Goal: Task Accomplishment & Management: Manage account settings

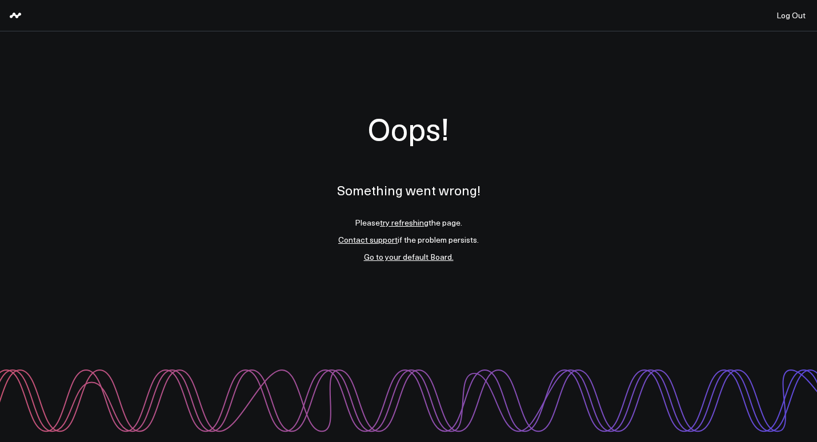
click at [209, 101] on div "Oops! Something went wrong! Please try refreshing the page. Contact support if …" at bounding box center [408, 186] width 817 height 310
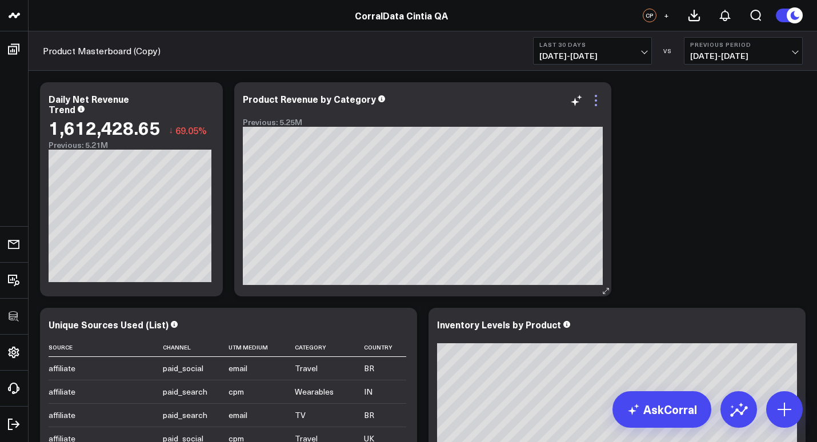
click at [598, 103] on icon at bounding box center [596, 101] width 14 height 14
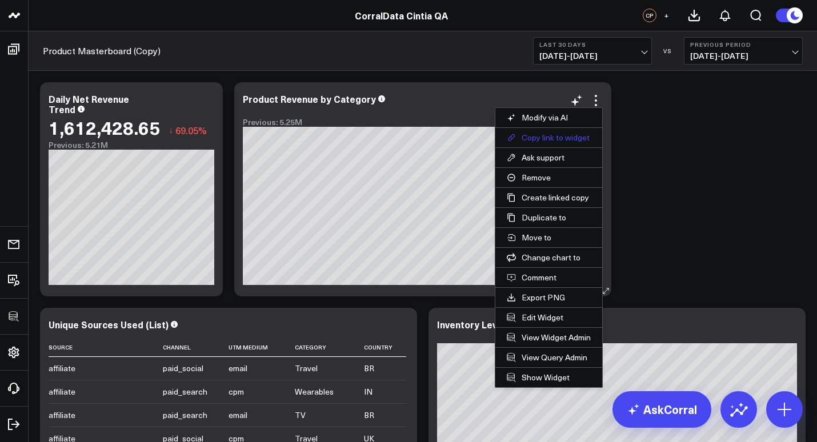
click at [558, 138] on button "Copy link to widget" at bounding box center [549, 137] width 107 height 19
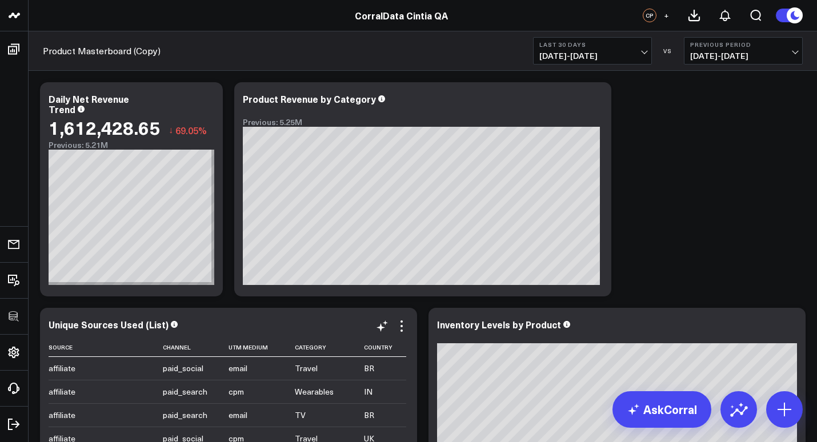
click at [402, 320] on div "Unique Sources Used (List) Source Channel Utm Medium Category Country affiliate…" at bounding box center [229, 415] width 360 height 191
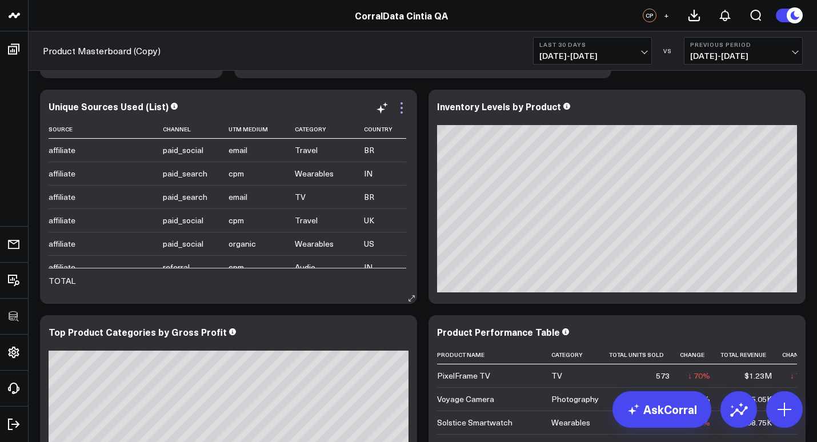
click at [403, 108] on icon at bounding box center [402, 108] width 2 height 2
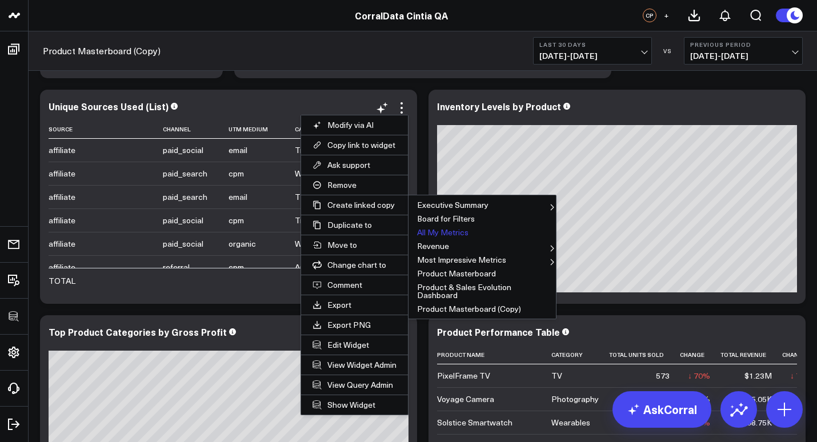
click at [411, 233] on button "All My Metrics" at bounding box center [482, 233] width 147 height 14
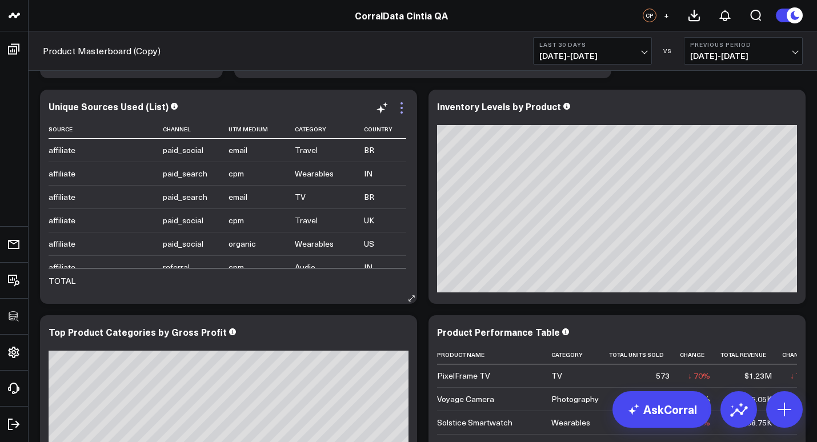
click at [404, 109] on icon at bounding box center [402, 108] width 14 height 14
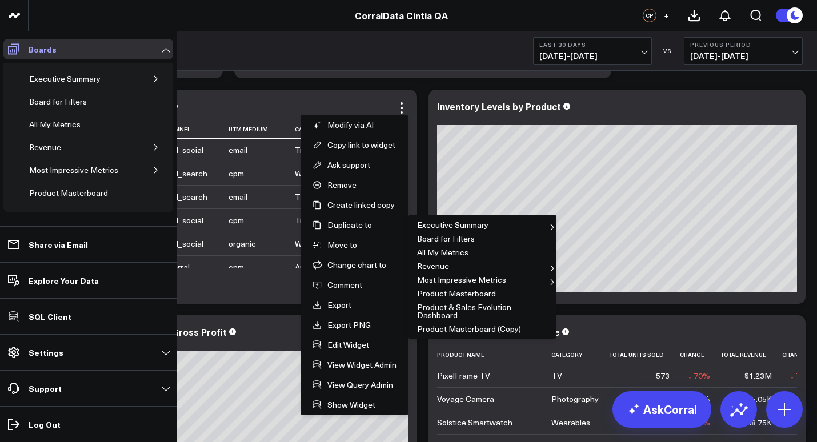
click at [9, 51] on icon at bounding box center [13, 49] width 11 height 11
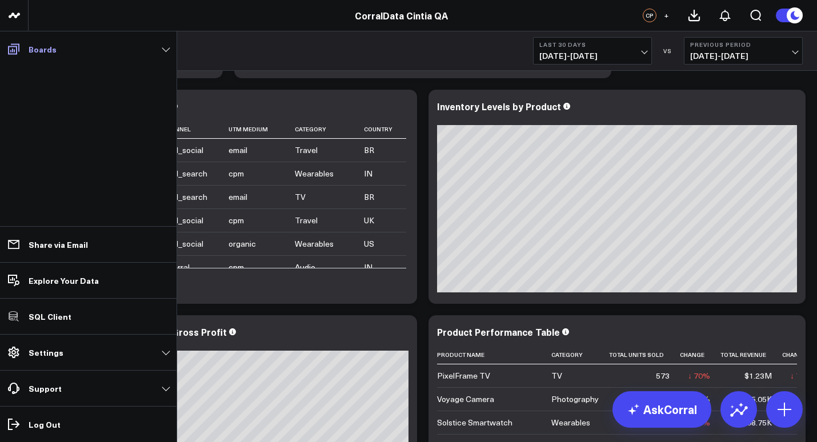
click at [11, 51] on icon at bounding box center [13, 49] width 11 height 11
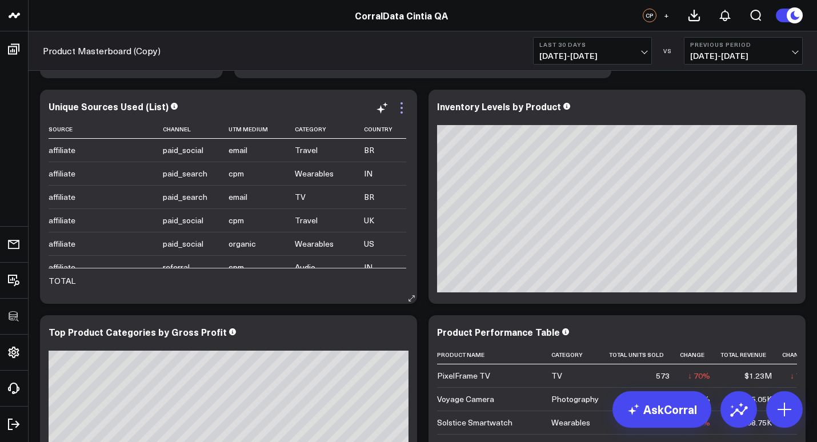
click at [405, 109] on icon at bounding box center [402, 108] width 14 height 14
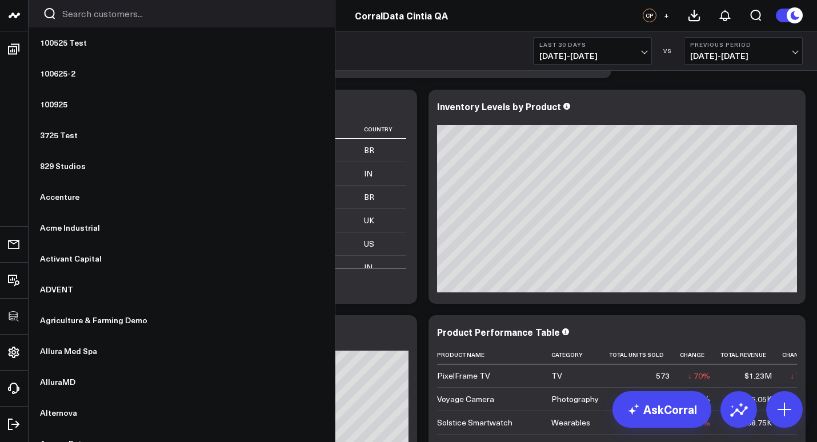
click at [86, 14] on input "Search customers input" at bounding box center [191, 13] width 258 height 13
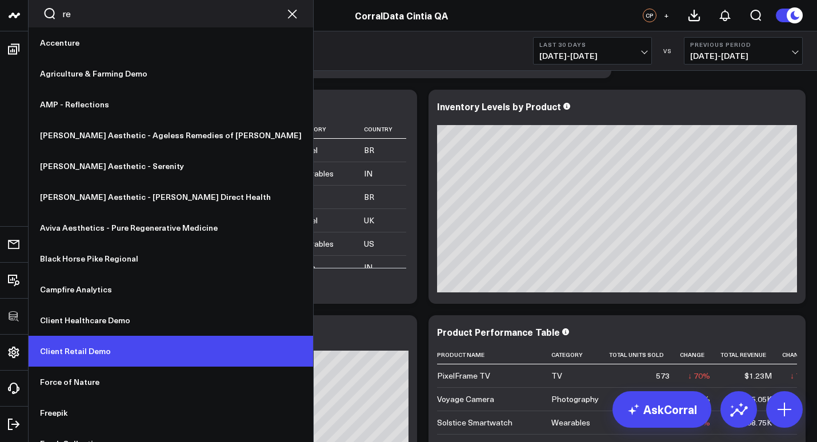
type input "r"
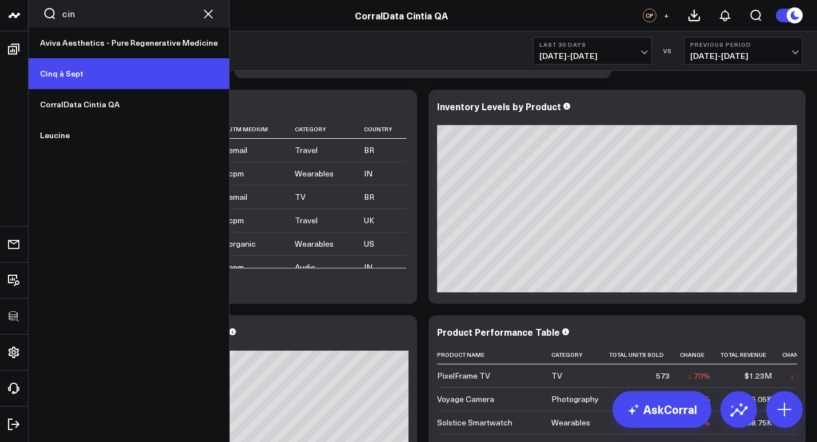
type input "cin"
click at [62, 74] on link "Cinq à Sept" at bounding box center [129, 73] width 201 height 31
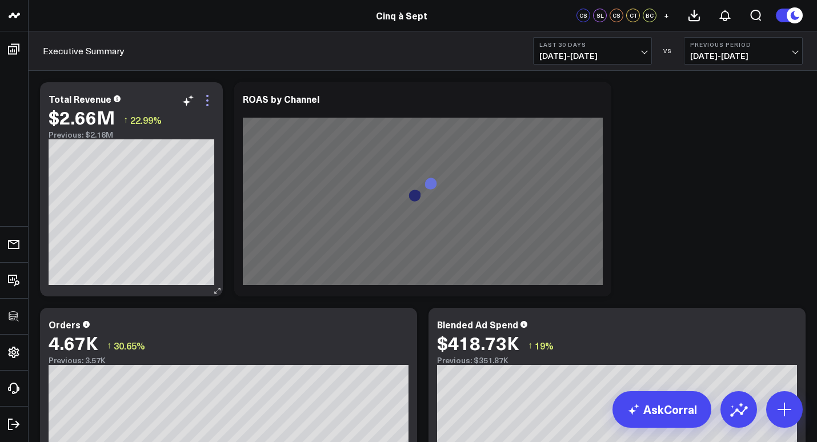
click at [210, 99] on icon at bounding box center [208, 101] width 14 height 14
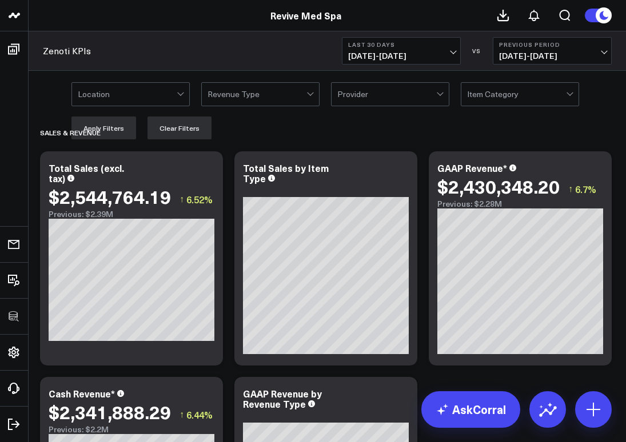
drag, startPoint x: 62, startPoint y: 77, endPoint x: 362, endPoint y: 146, distance: 308.5
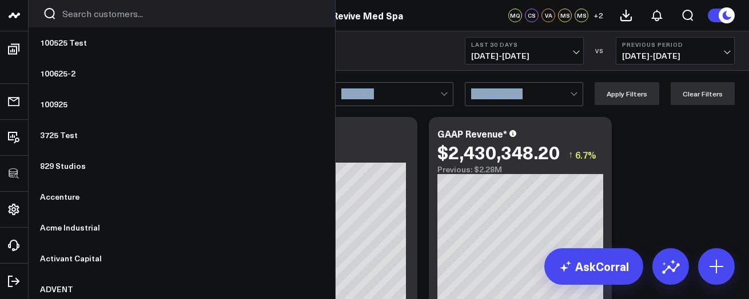
click at [25, 15] on link at bounding box center [14, 15] width 29 height 31
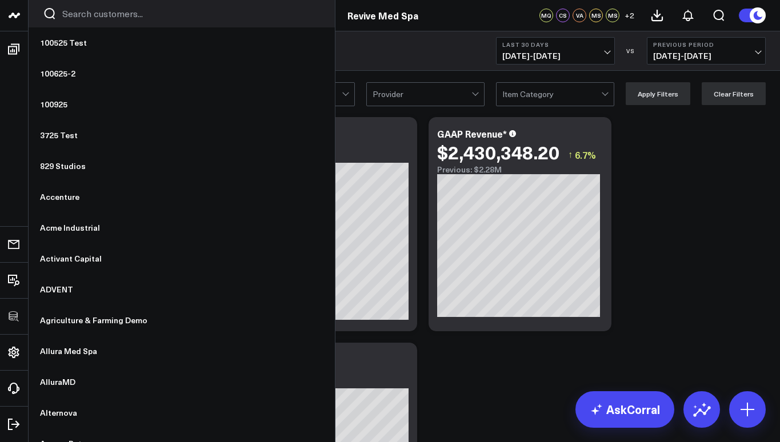
click at [106, 18] on input "Search customers input" at bounding box center [191, 13] width 258 height 13
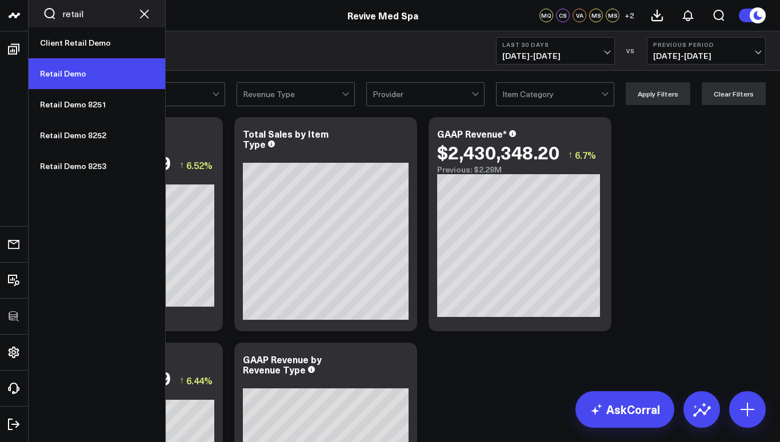
type input "retail"
click at [83, 82] on link "Retail Demo" at bounding box center [97, 73] width 137 height 31
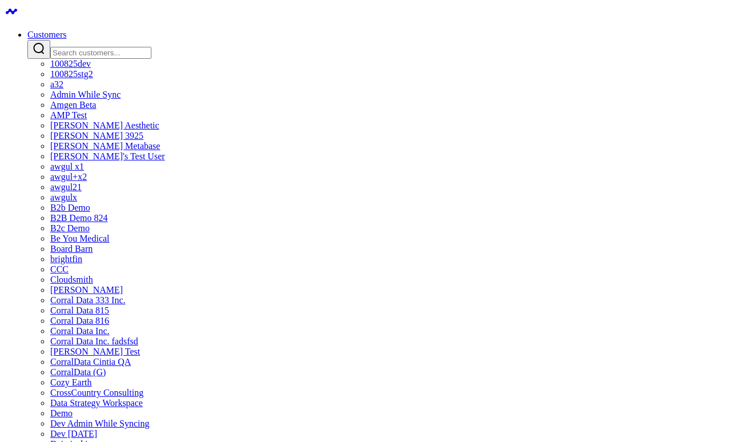
click at [151, 47] on input "Search customers input" at bounding box center [100, 53] width 101 height 12
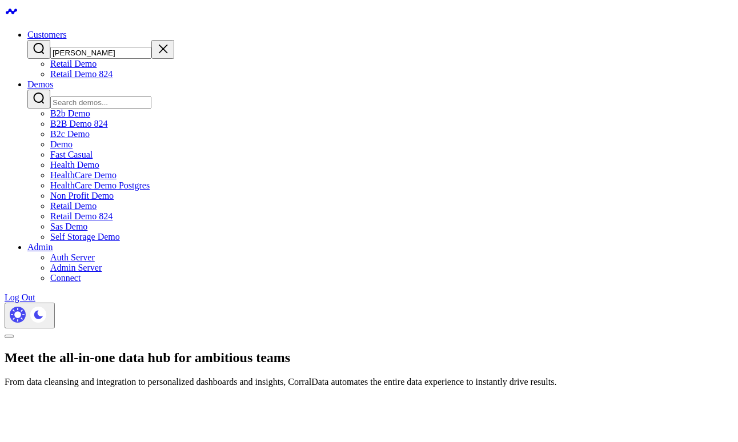
type input "[PERSON_NAME]"
click at [113, 79] on link "Retail Demo 824" at bounding box center [81, 74] width 62 height 10
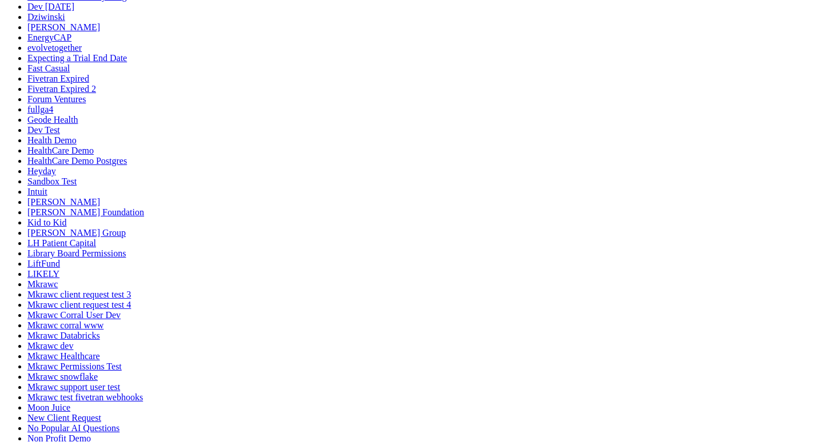
drag, startPoint x: 604, startPoint y: 356, endPoint x: 725, endPoint y: 317, distance: 127.4
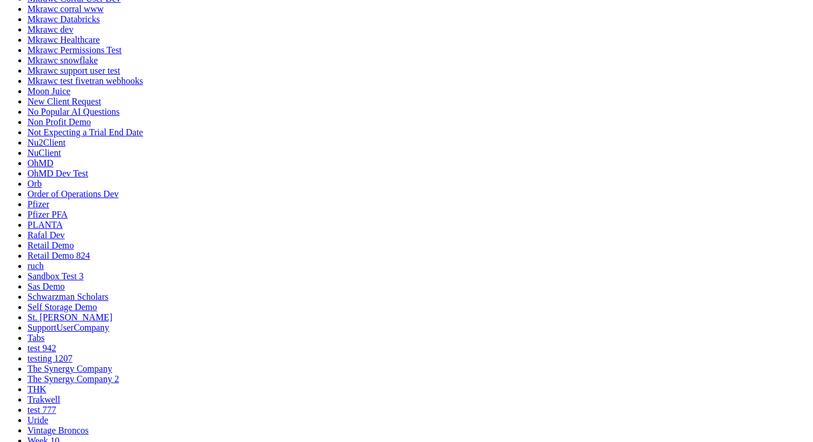
scroll to position [748, 0]
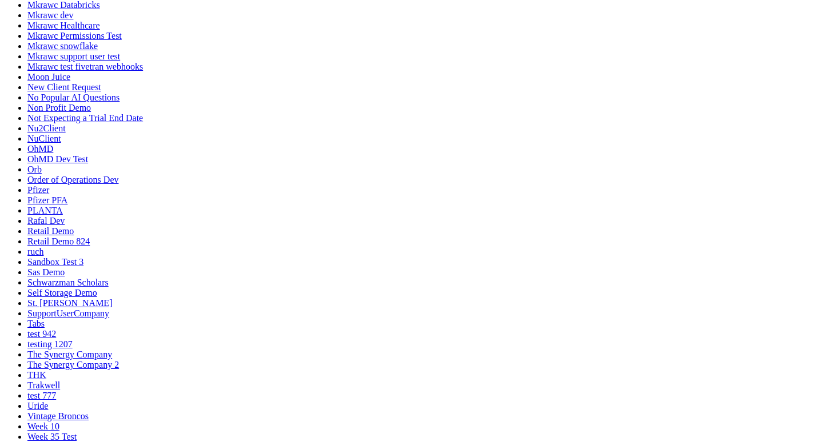
drag, startPoint x: 409, startPoint y: 253, endPoint x: 211, endPoint y: 241, distance: 197.6
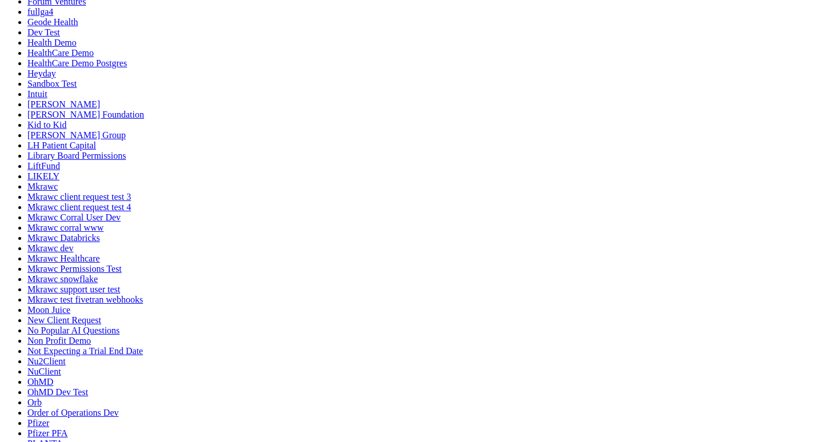
scroll to position [486, 0]
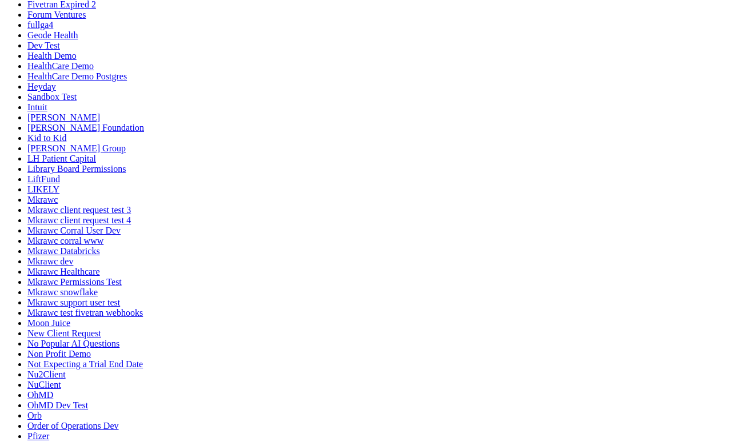
scroll to position [724, 0]
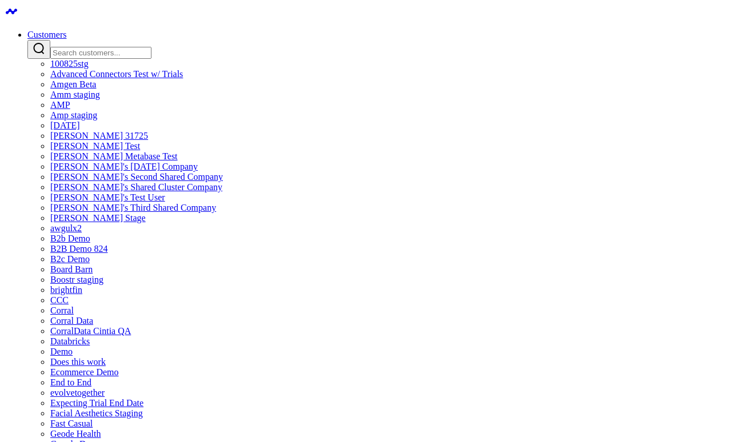
click at [66, 30] on link "Customers" at bounding box center [46, 35] width 39 height 10
click at [368, 40] on div at bounding box center [382, 49] width 711 height 19
click at [151, 47] on input "Search customers input" at bounding box center [100, 53] width 101 height 12
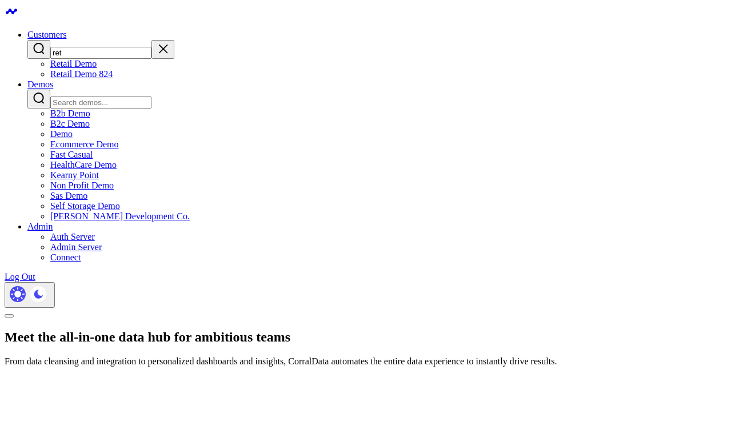
type input "ret"
click at [97, 68] on link "Retail Demo" at bounding box center [73, 64] width 46 height 10
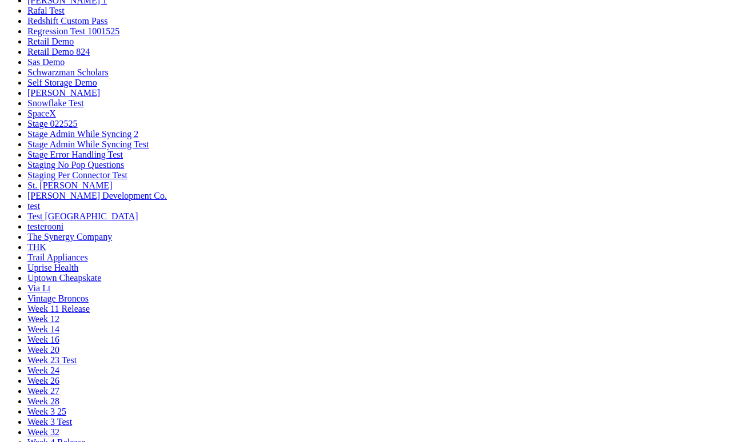
scroll to position [860, 0]
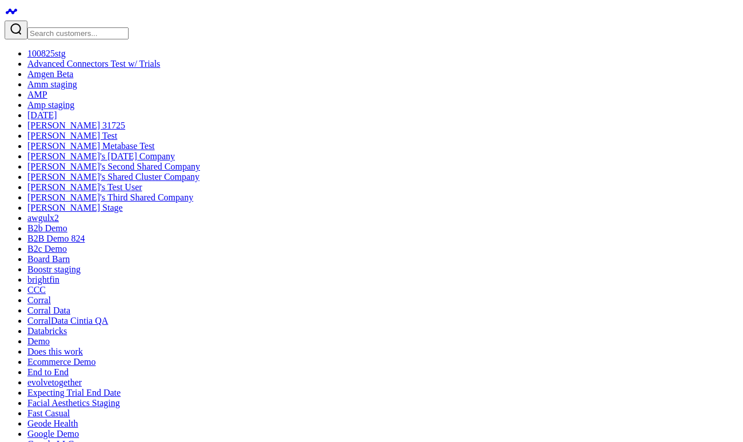
drag, startPoint x: 401, startPoint y: 99, endPoint x: 410, endPoint y: 101, distance: 9.4
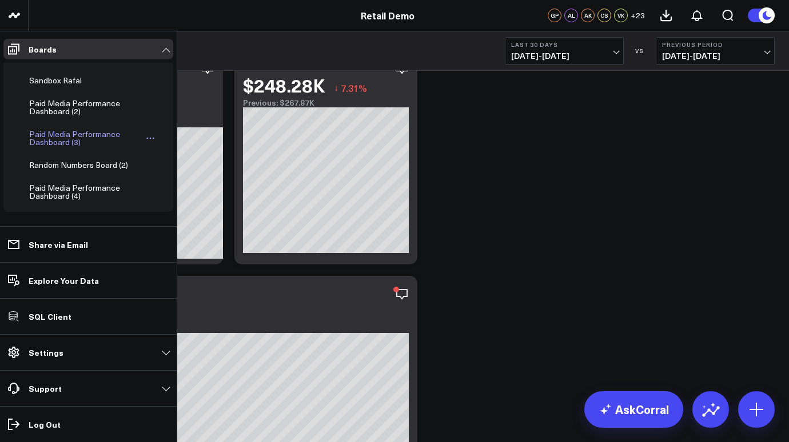
scroll to position [703, 0]
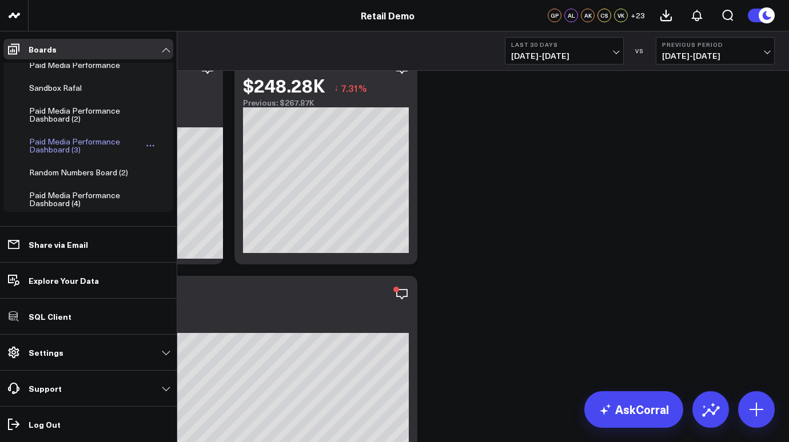
click at [76, 154] on div "Paid Media Performance Dashboard (3)" at bounding box center [84, 146] width 117 height 22
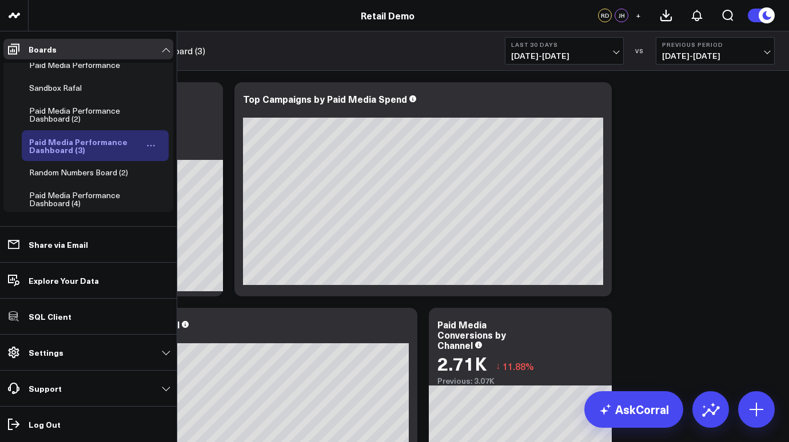
click at [146, 150] on icon "Open board menu" at bounding box center [150, 145] width 9 height 9
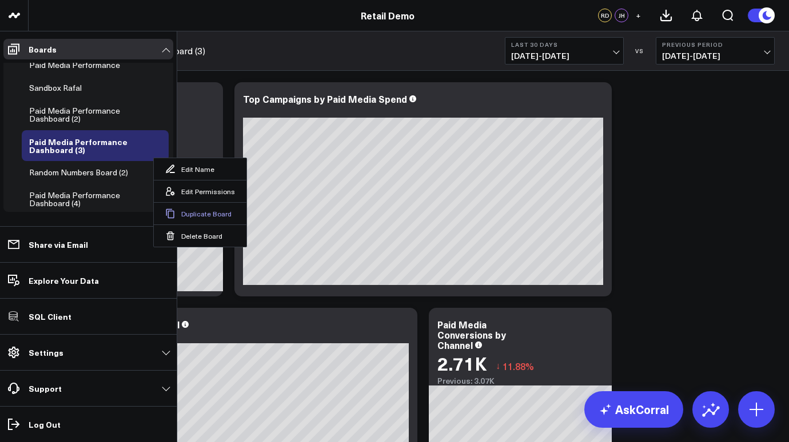
click at [193, 213] on button "Duplicate Board" at bounding box center [200, 213] width 93 height 22
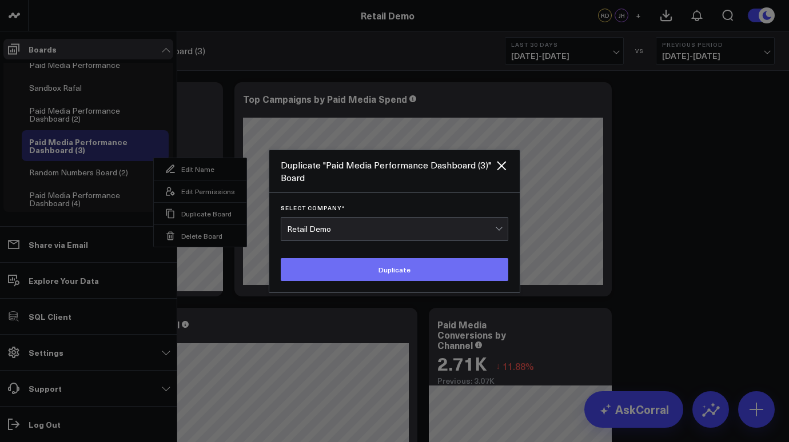
click at [392, 273] on button "Duplicate" at bounding box center [394, 269] width 227 height 23
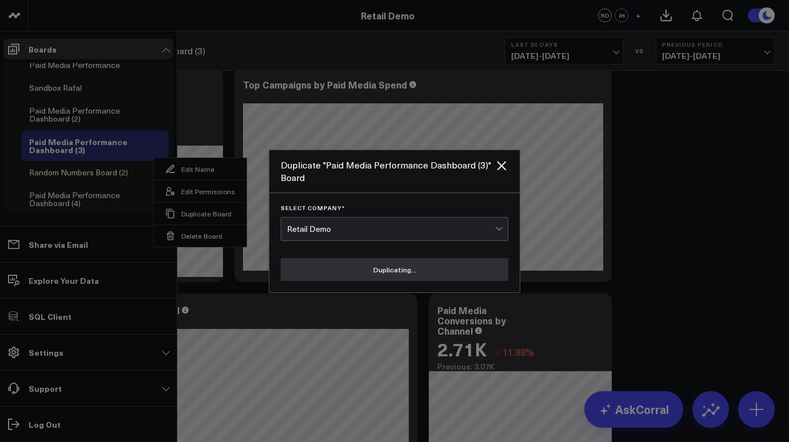
scroll to position [29, 0]
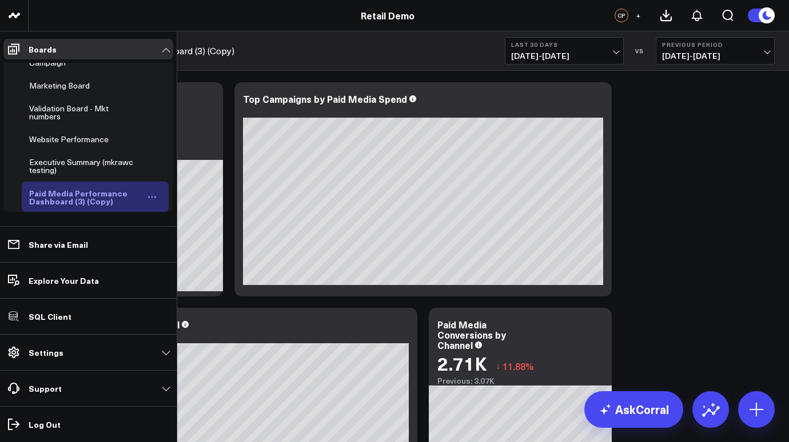
scroll to position [58, 0]
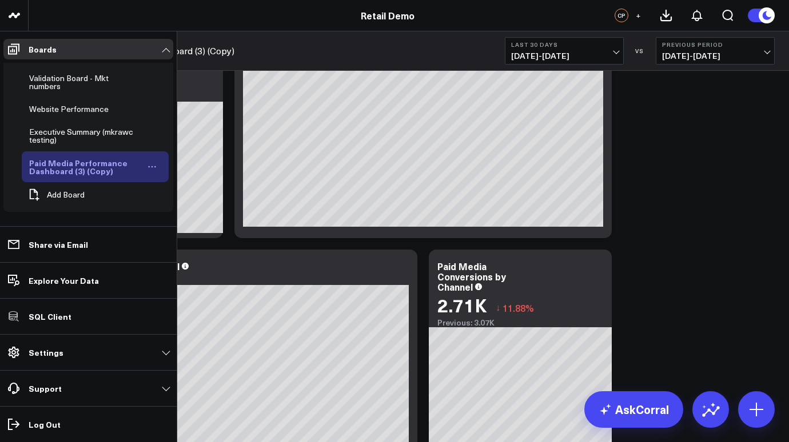
click at [148, 166] on icon "Open board menu" at bounding box center [151, 166] width 9 height 9
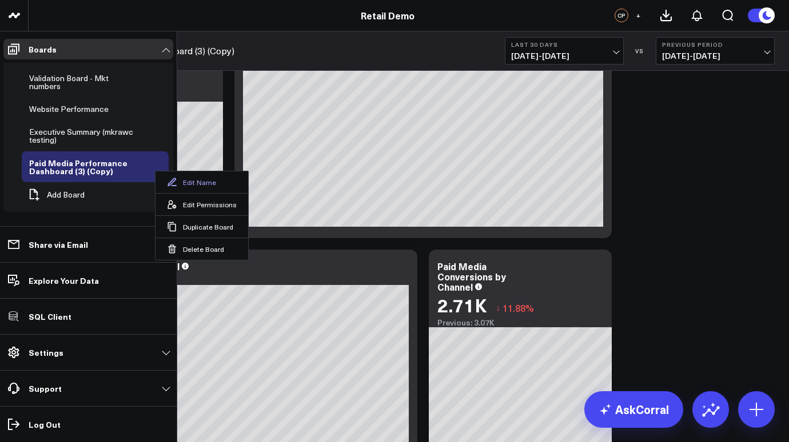
click at [194, 183] on button "Edit Name" at bounding box center [201, 182] width 93 height 22
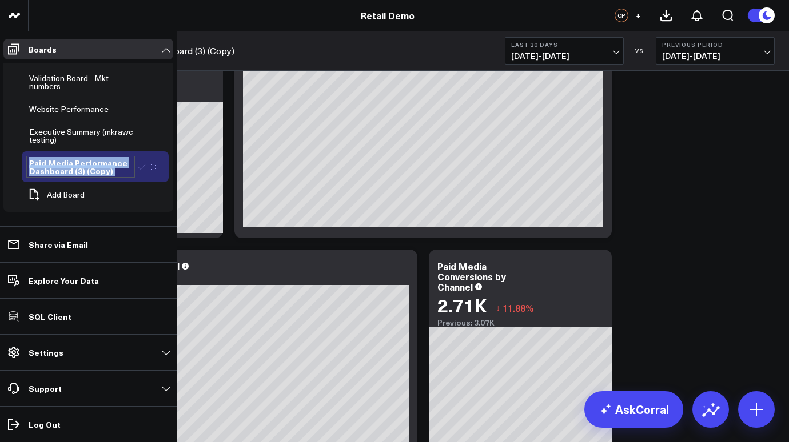
click at [103, 172] on div "Paid Media Performance Dashboard (3) (Copy)" at bounding box center [80, 167] width 109 height 22
click at [118, 175] on div "Paid Media Performance Dashboard (3) (Copy)" at bounding box center [80, 167] width 109 height 22
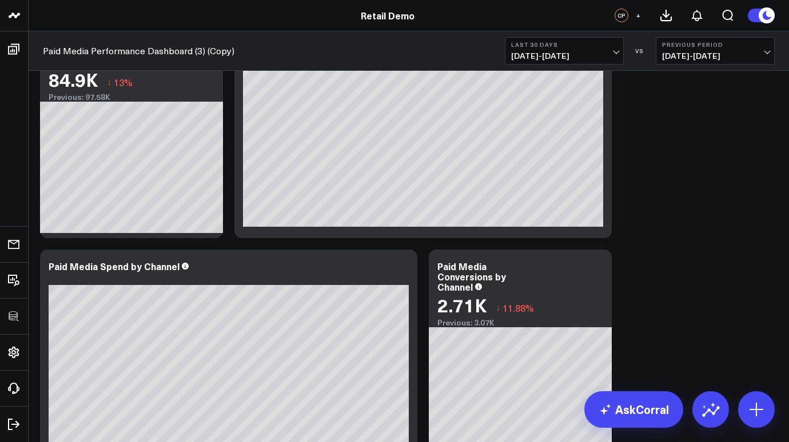
scroll to position [0, 0]
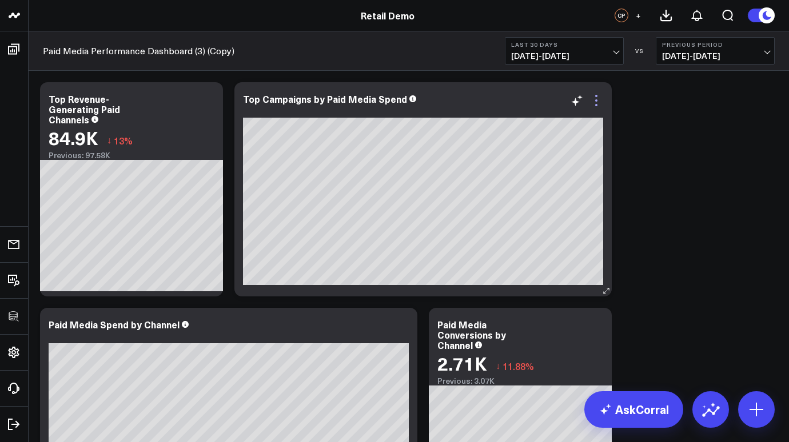
click at [594, 102] on icon at bounding box center [596, 101] width 14 height 14
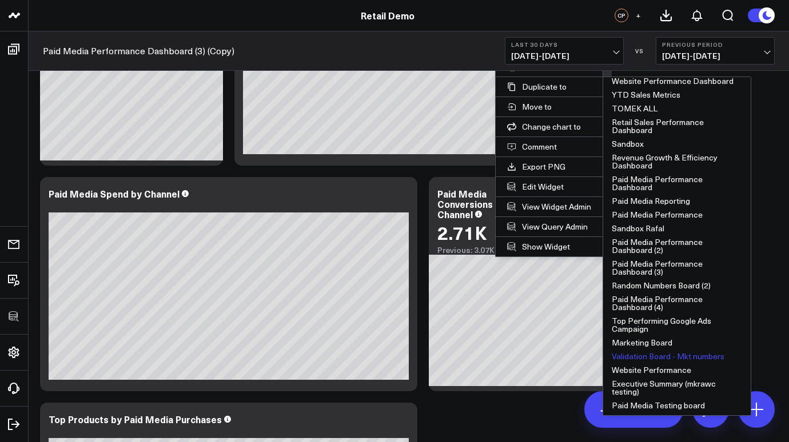
scroll to position [146, 0]
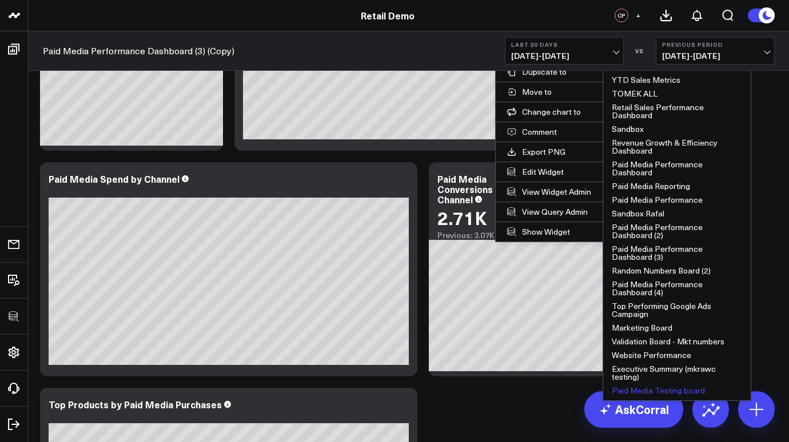
click at [651, 388] on button "Paid Media Testing board" at bounding box center [676, 391] width 147 height 14
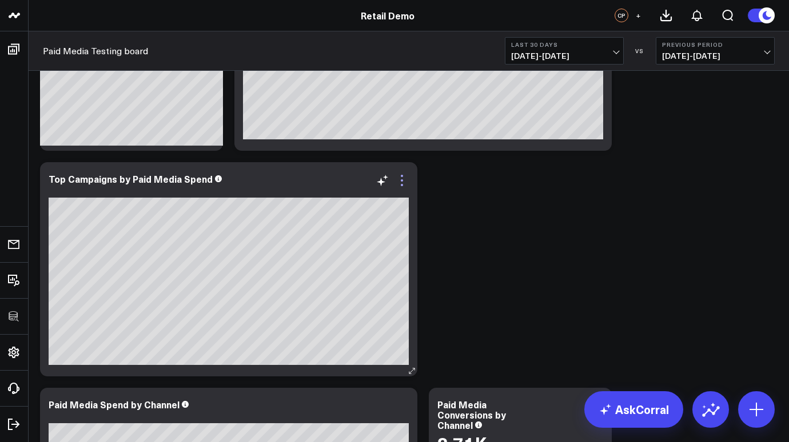
click at [399, 181] on icon at bounding box center [402, 181] width 14 height 14
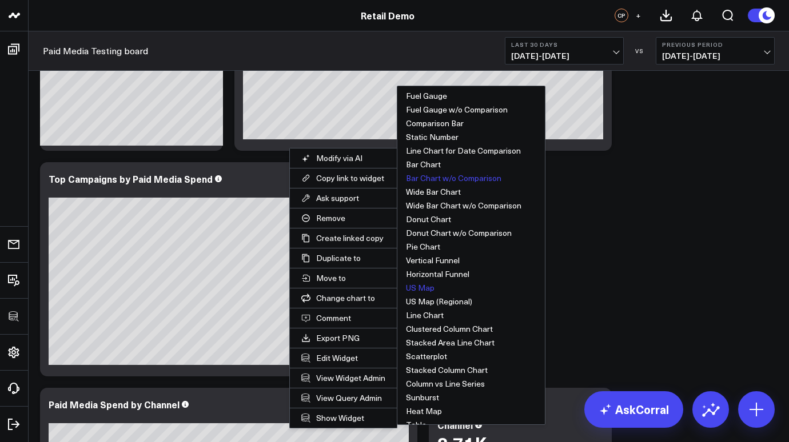
click at [412, 290] on button "US Map" at bounding box center [470, 288] width 147 height 14
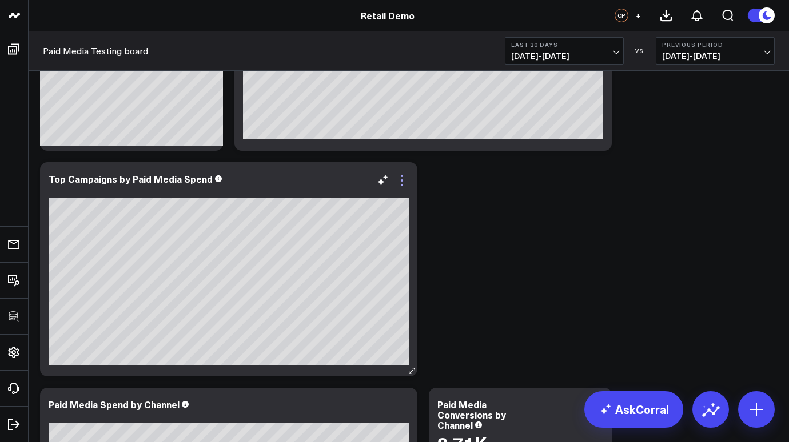
click at [401, 182] on icon at bounding box center [402, 181] width 14 height 14
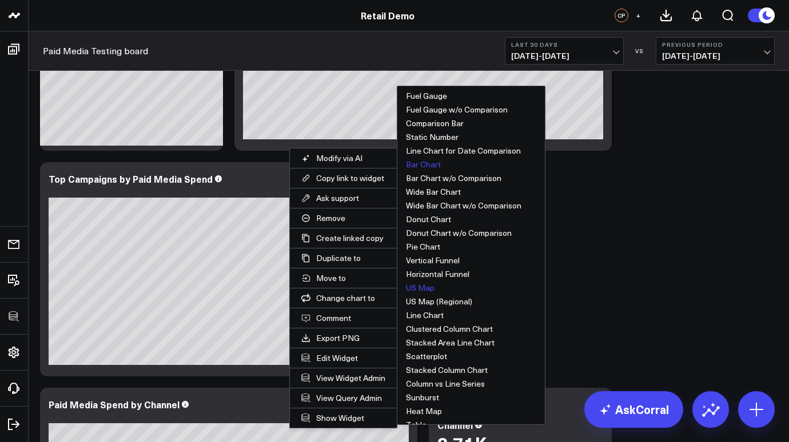
click at [420, 167] on button "Bar Chart" at bounding box center [470, 165] width 147 height 14
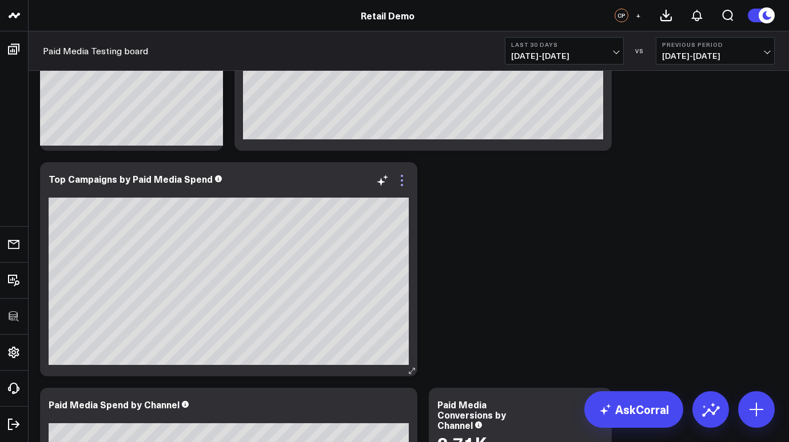
click at [401, 181] on icon at bounding box center [402, 180] width 2 height 2
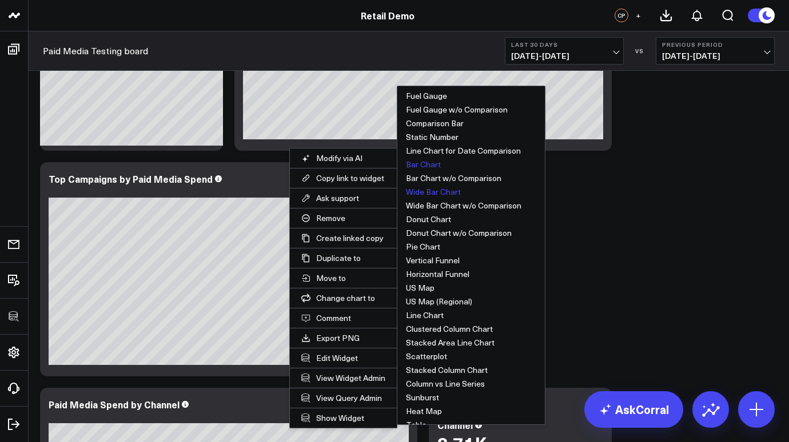
click at [422, 197] on button "Wide Bar Chart" at bounding box center [470, 192] width 147 height 14
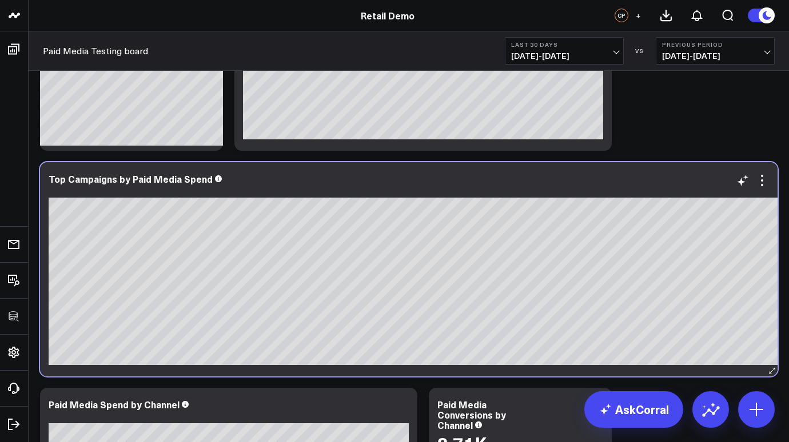
scroll to position [0, 29]
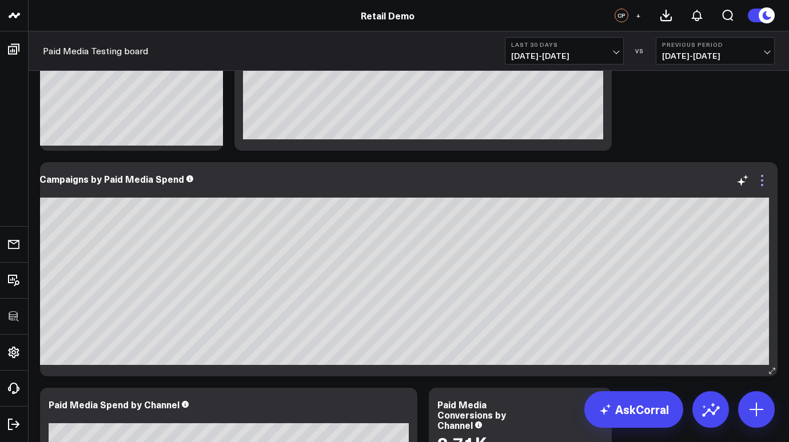
click at [762, 185] on icon at bounding box center [762, 185] width 2 height 2
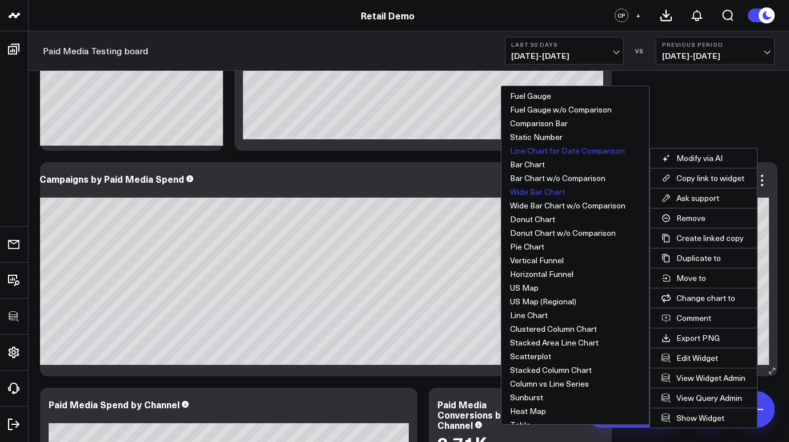
click at [524, 153] on button "Line Chart for Date Comparison" at bounding box center [574, 151] width 147 height 14
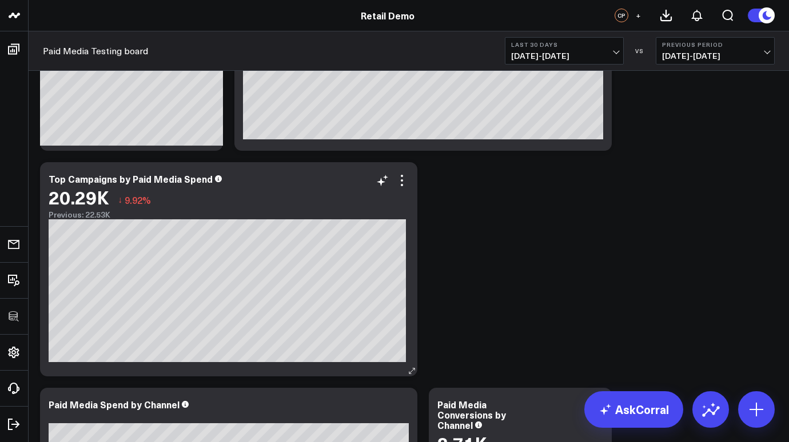
scroll to position [0, 0]
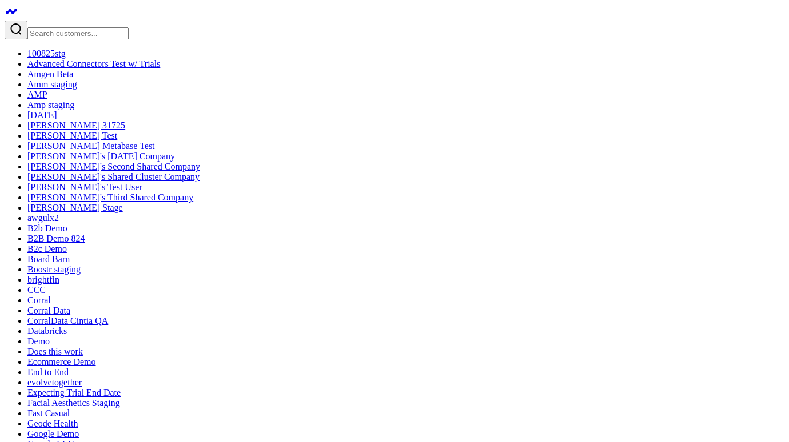
scroll to position [549, 0]
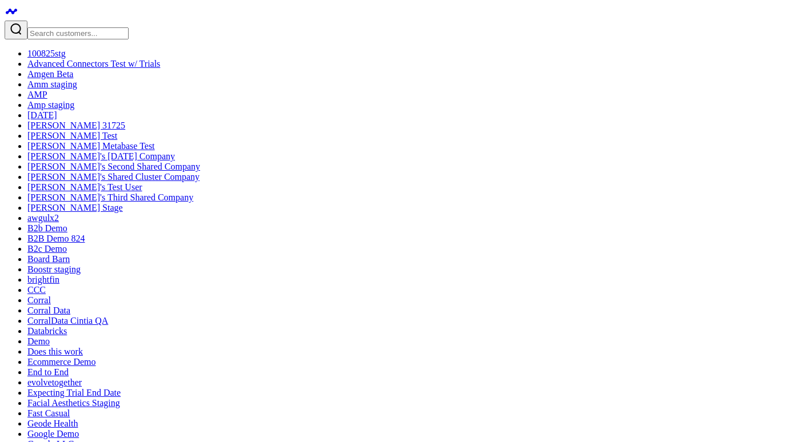
scroll to position [145, 0]
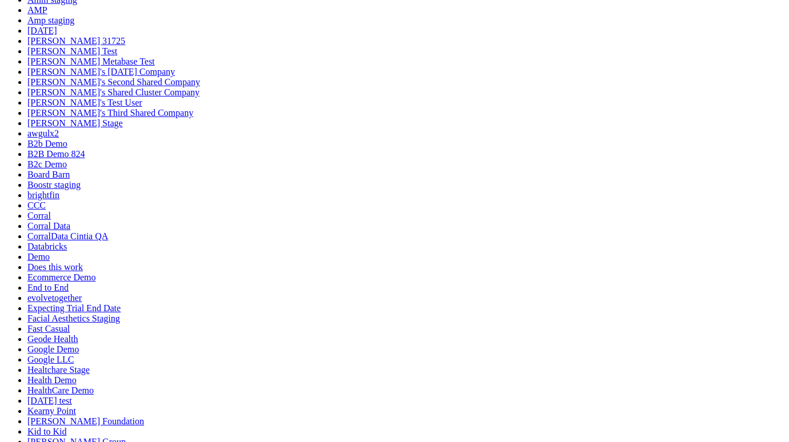
scroll to position [107, 0]
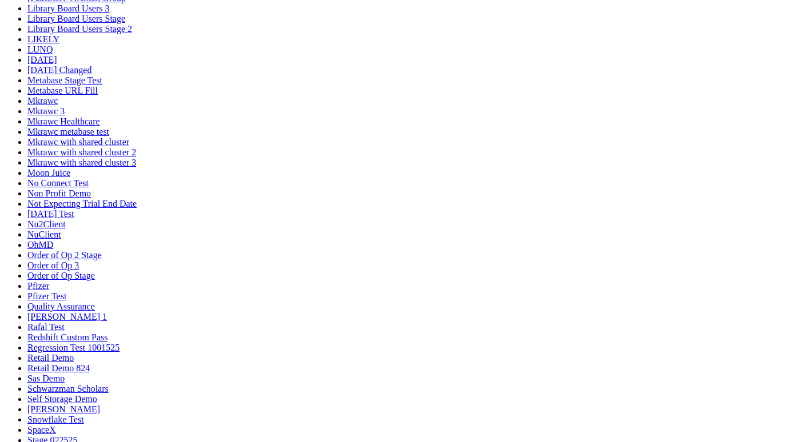
scroll to position [544, 0]
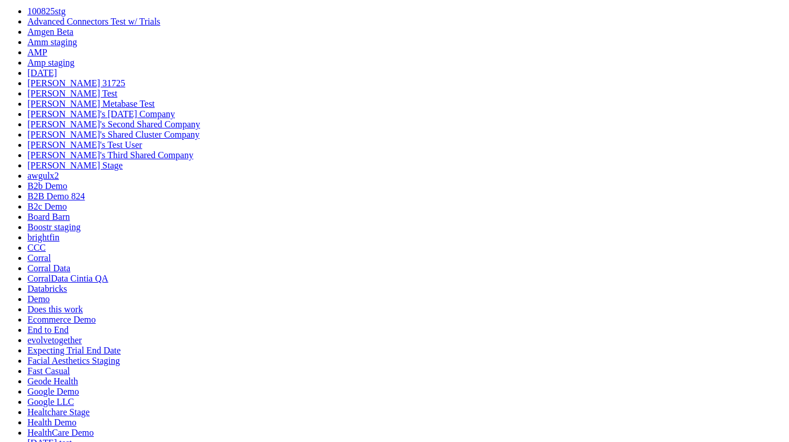
scroll to position [0, 0]
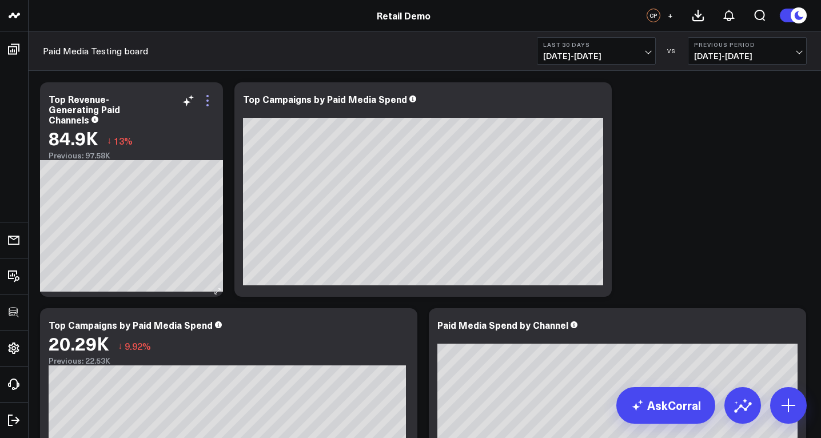
click at [208, 101] on icon at bounding box center [207, 100] width 2 height 2
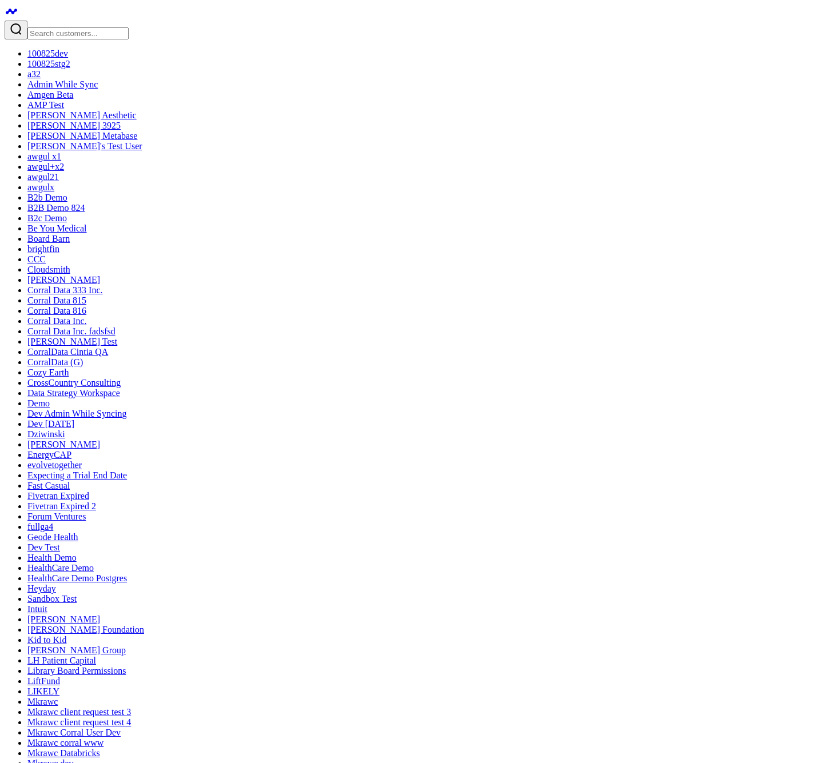
drag, startPoint x: 662, startPoint y: 245, endPoint x: 632, endPoint y: 252, distance: 31.6
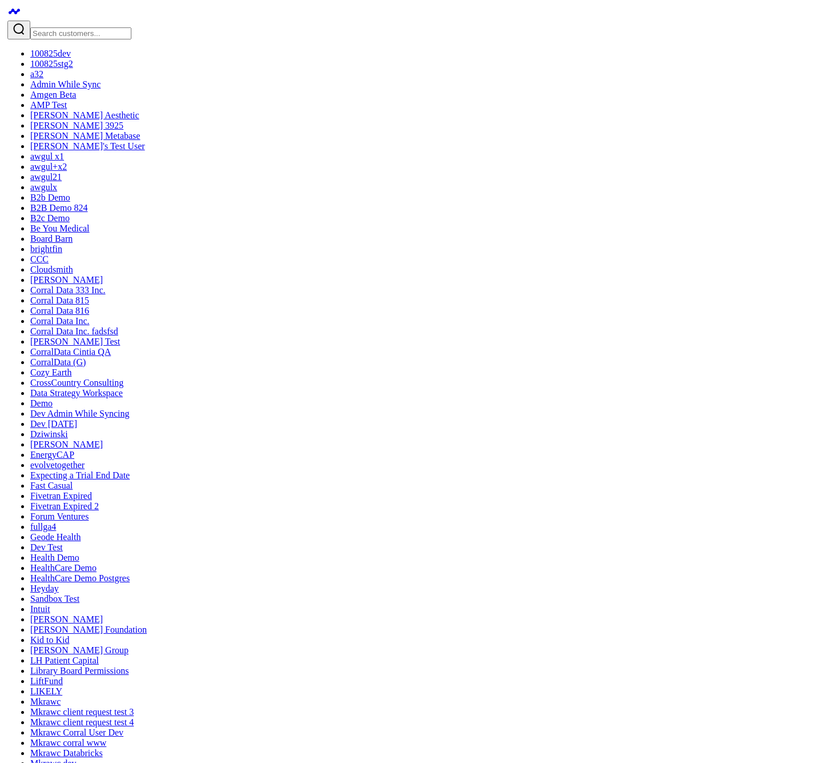
scroll to position [125, 0]
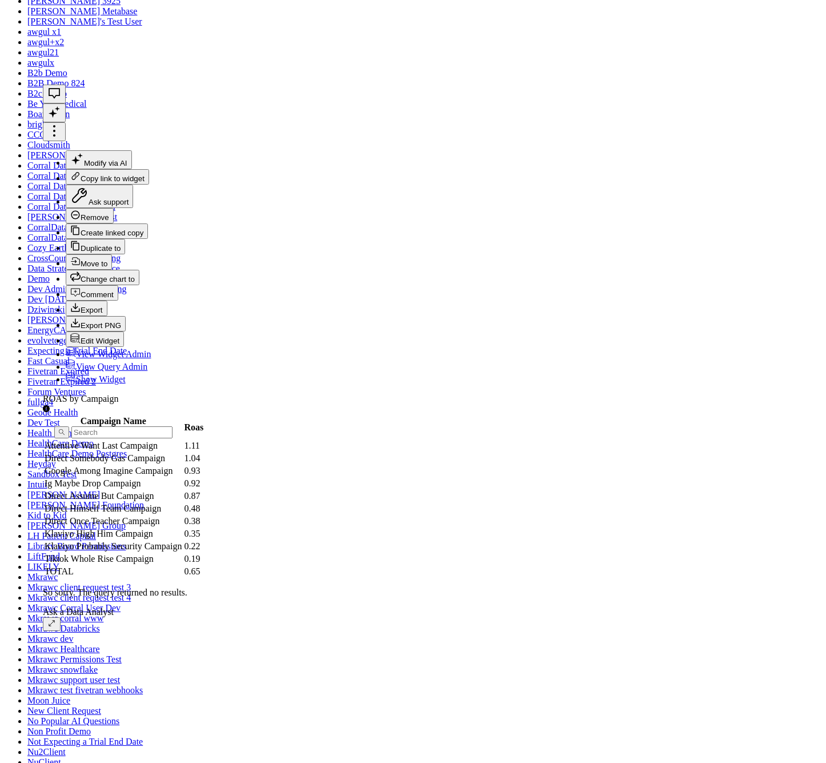
checkbox input "true"
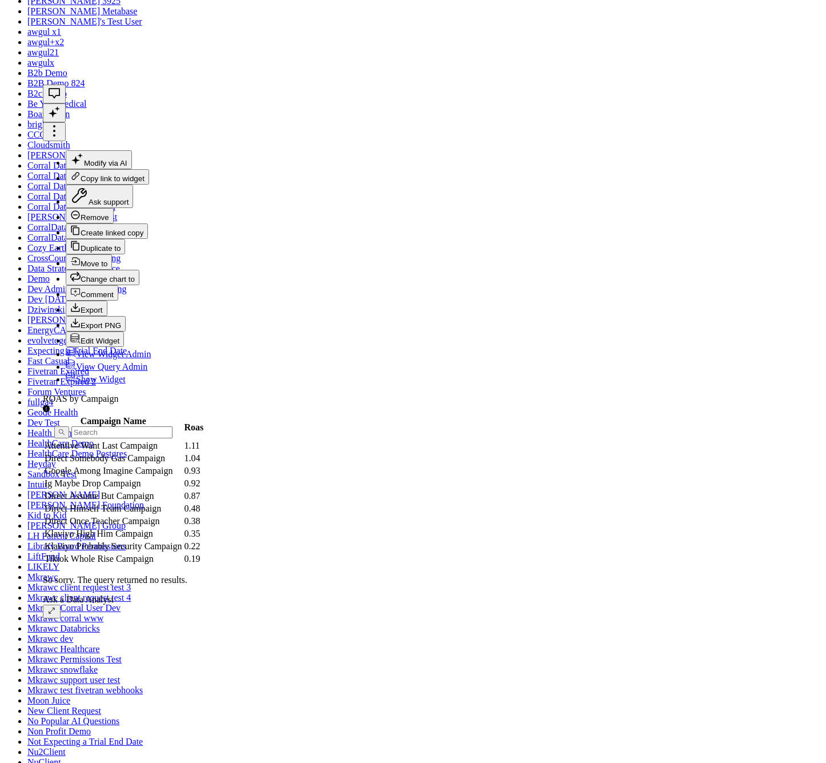
scroll to position [461, 0]
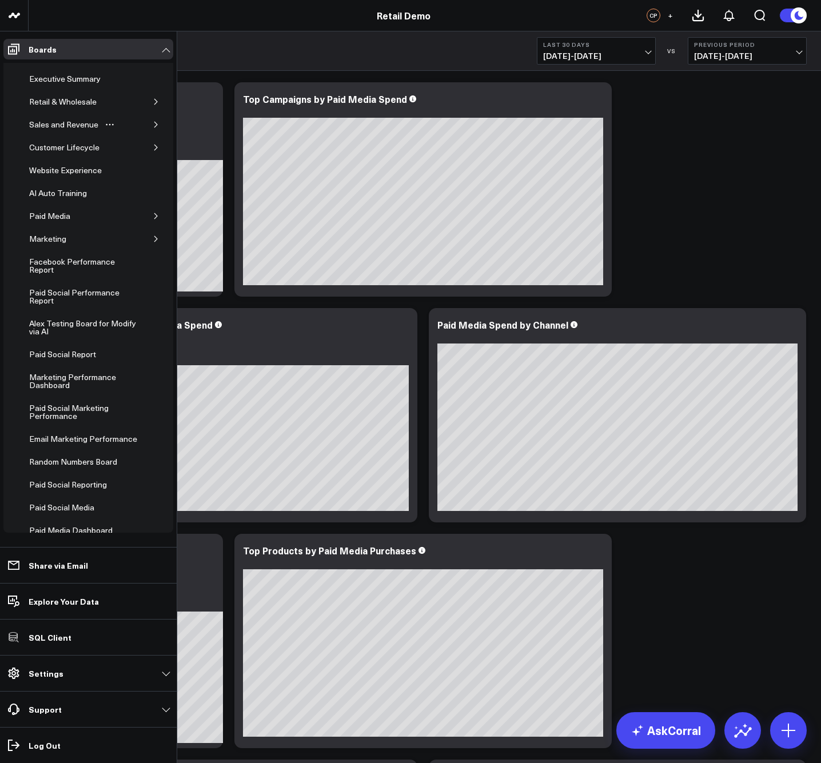
click at [153, 126] on icon "button" at bounding box center [156, 124] width 7 height 7
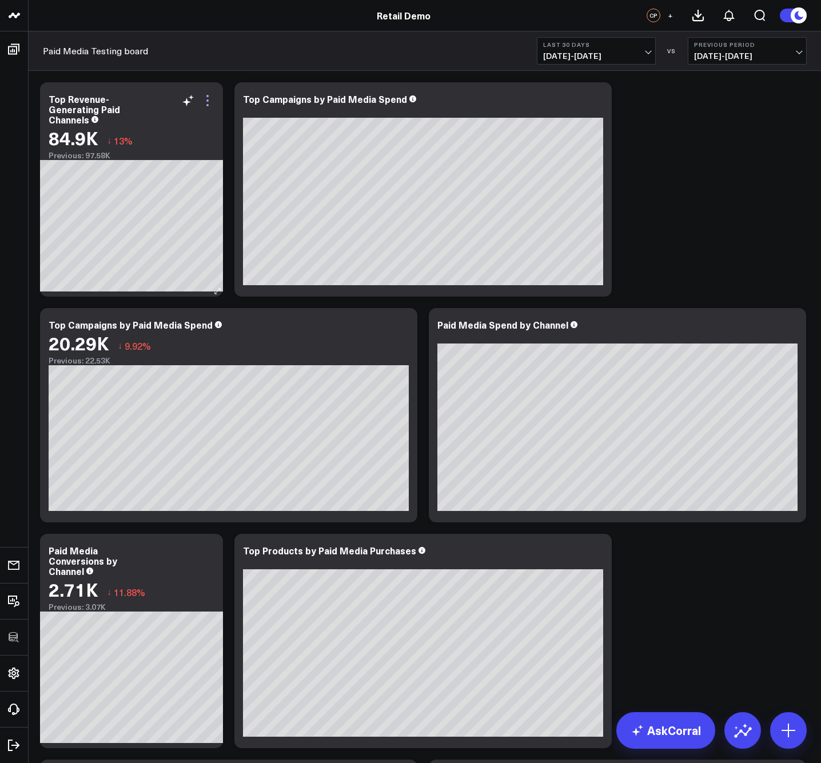
click at [209, 100] on icon at bounding box center [208, 101] width 14 height 14
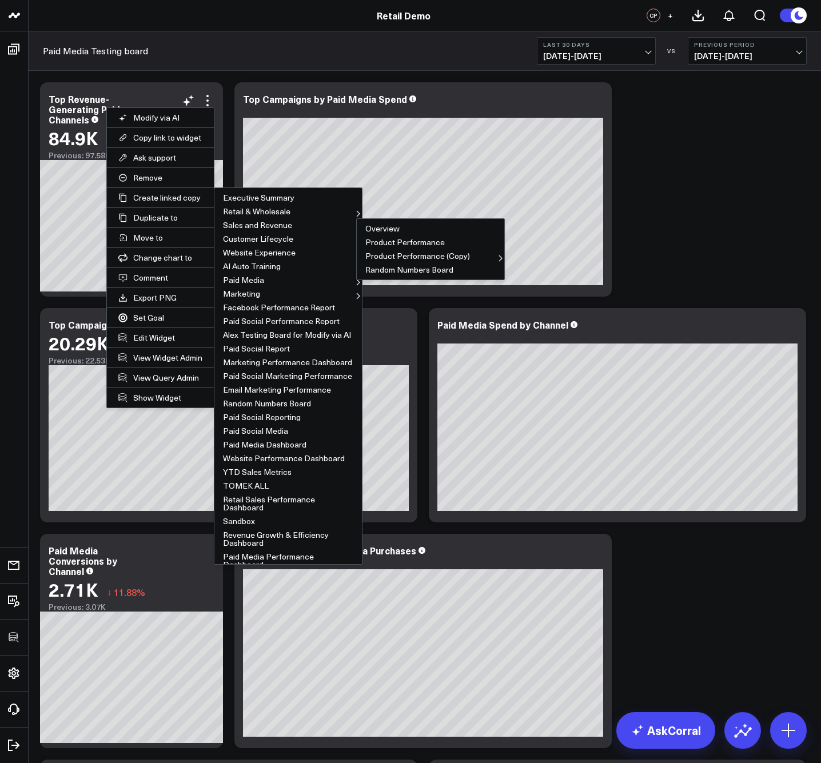
click at [355, 228] on icon at bounding box center [358, 227] width 7 height 7
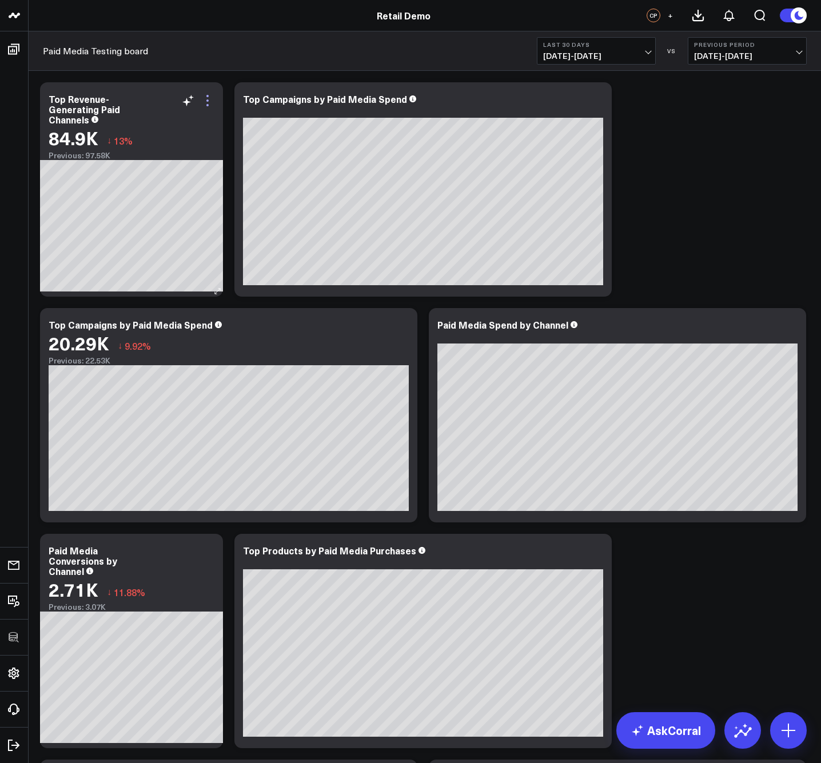
click at [208, 99] on icon at bounding box center [208, 101] width 14 height 14
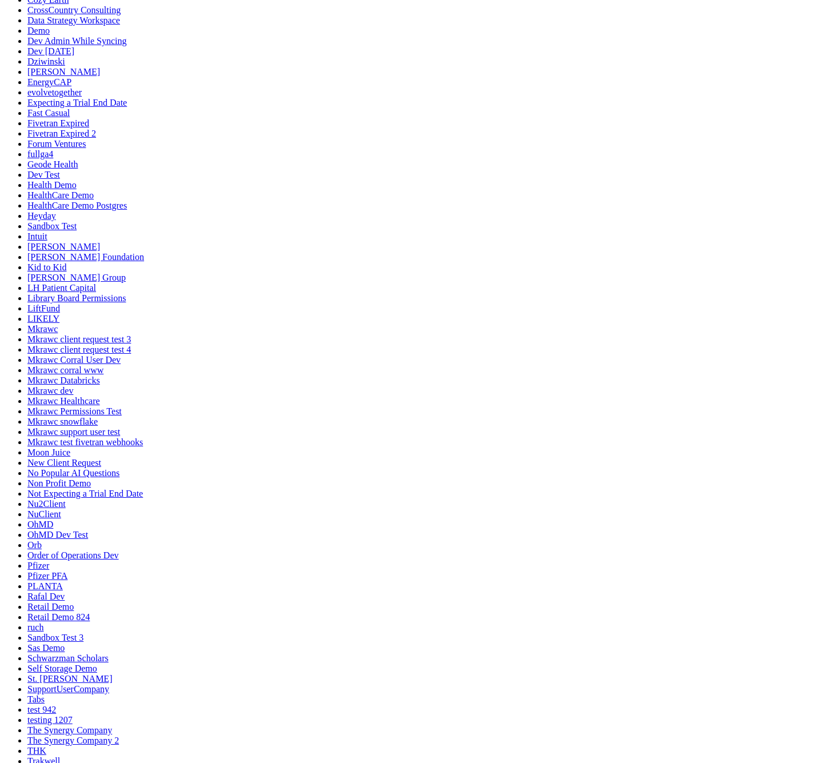
scroll to position [314, 0]
